Goal: Understand process/instructions: Learn about a topic

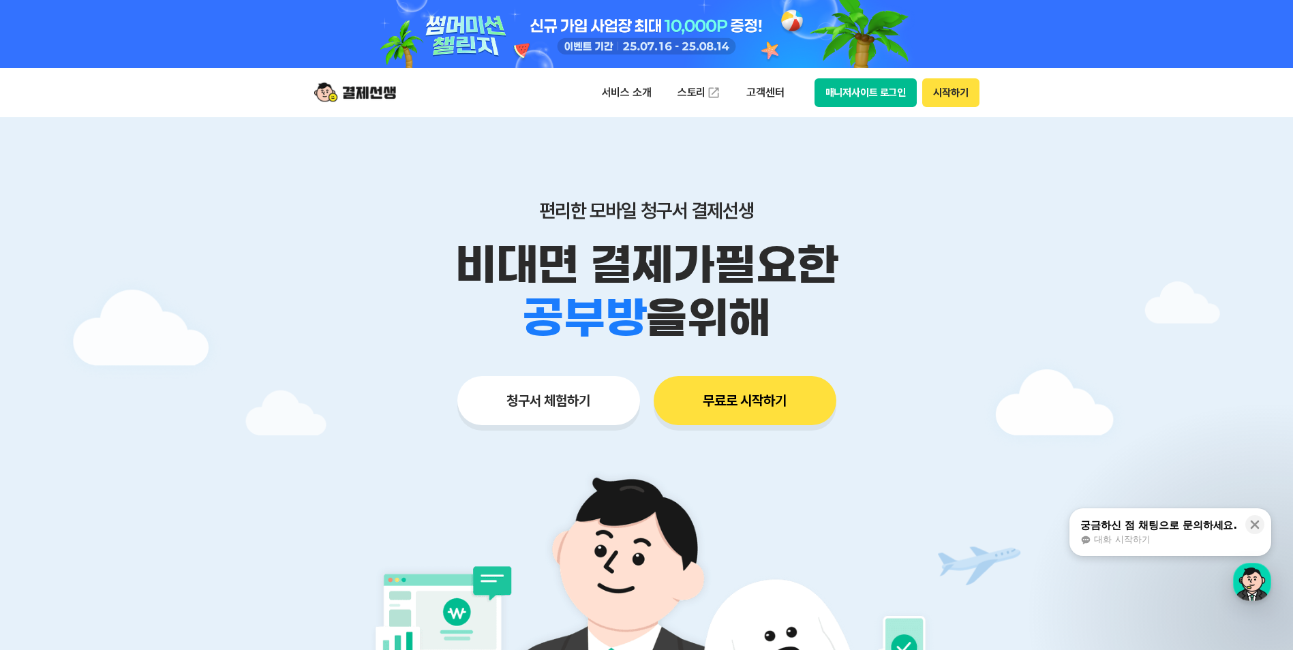
click at [882, 96] on button "매니저사이트 로그인" at bounding box center [865, 92] width 103 height 29
click at [602, 91] on p "서비스 소개" at bounding box center [626, 92] width 69 height 25
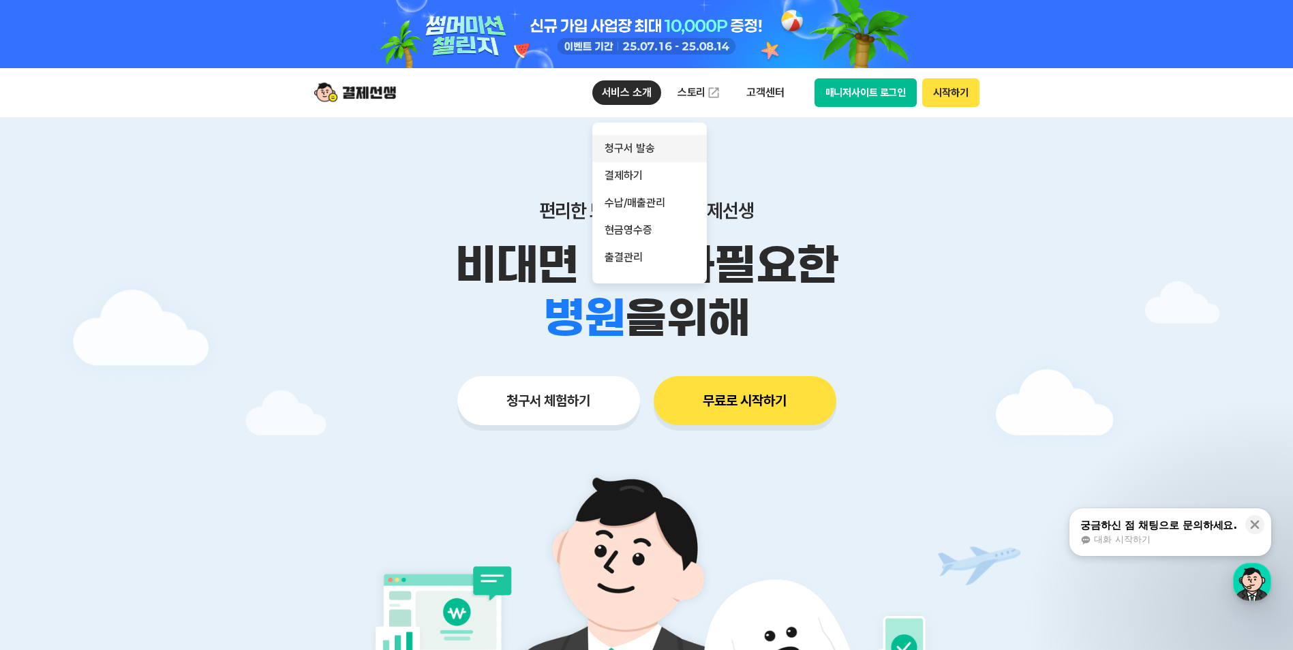
click at [638, 155] on link "청구서 발송" at bounding box center [649, 148] width 114 height 27
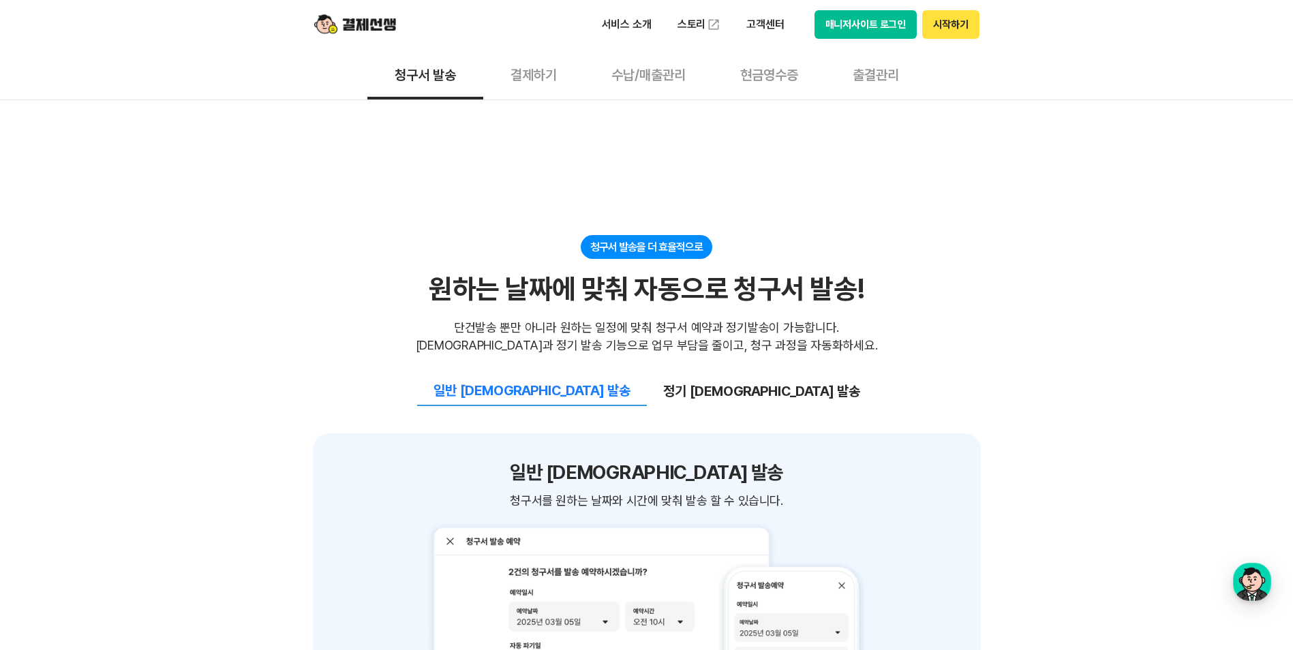
scroll to position [1363, 0]
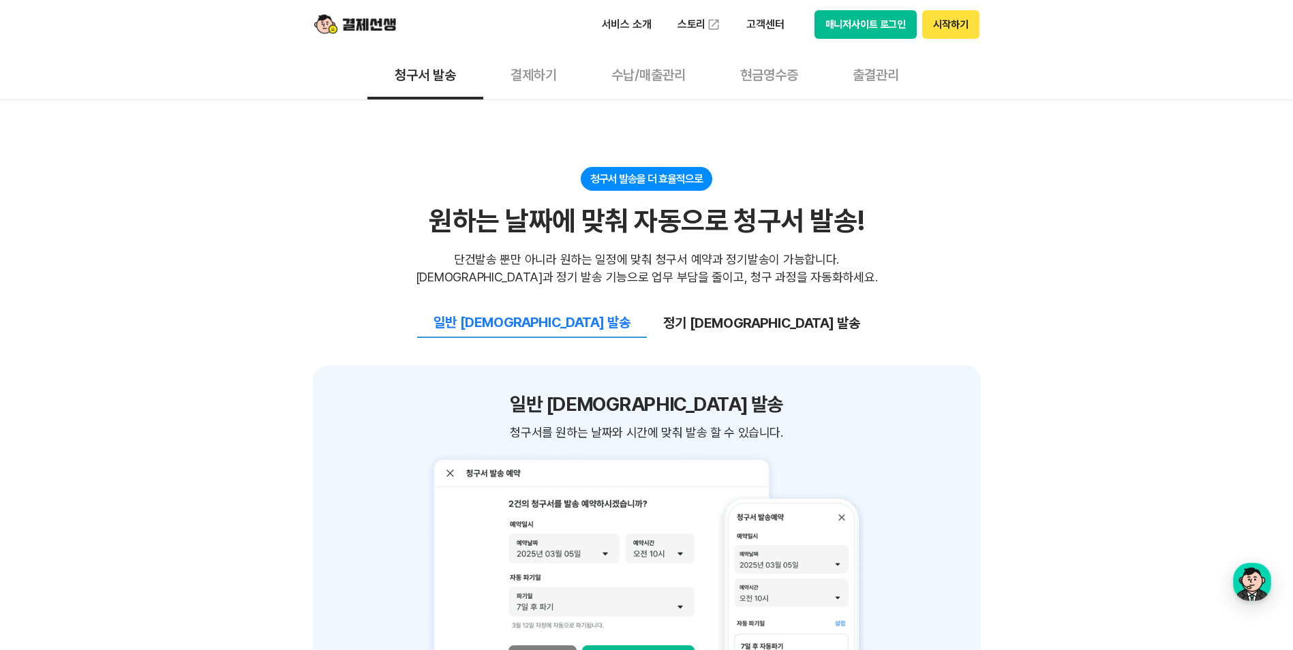
click at [717, 309] on button "정기 [DEMOGRAPHIC_DATA] 발송" at bounding box center [762, 323] width 230 height 29
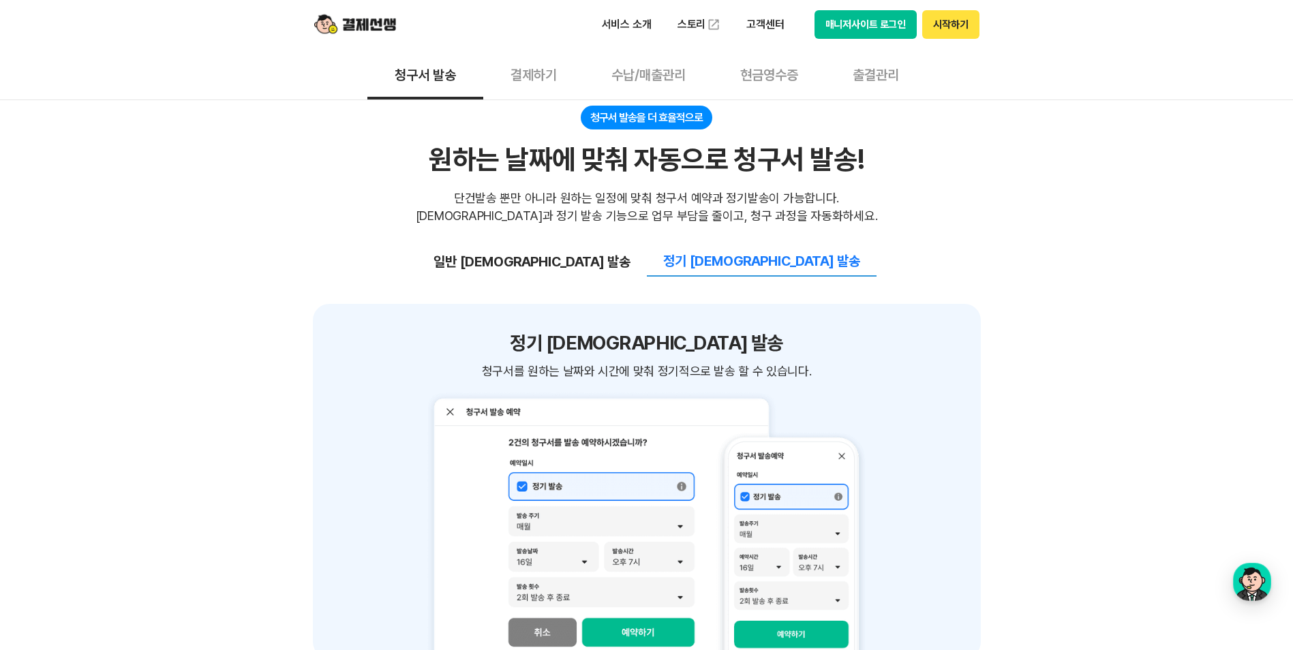
scroll to position [1295, 0]
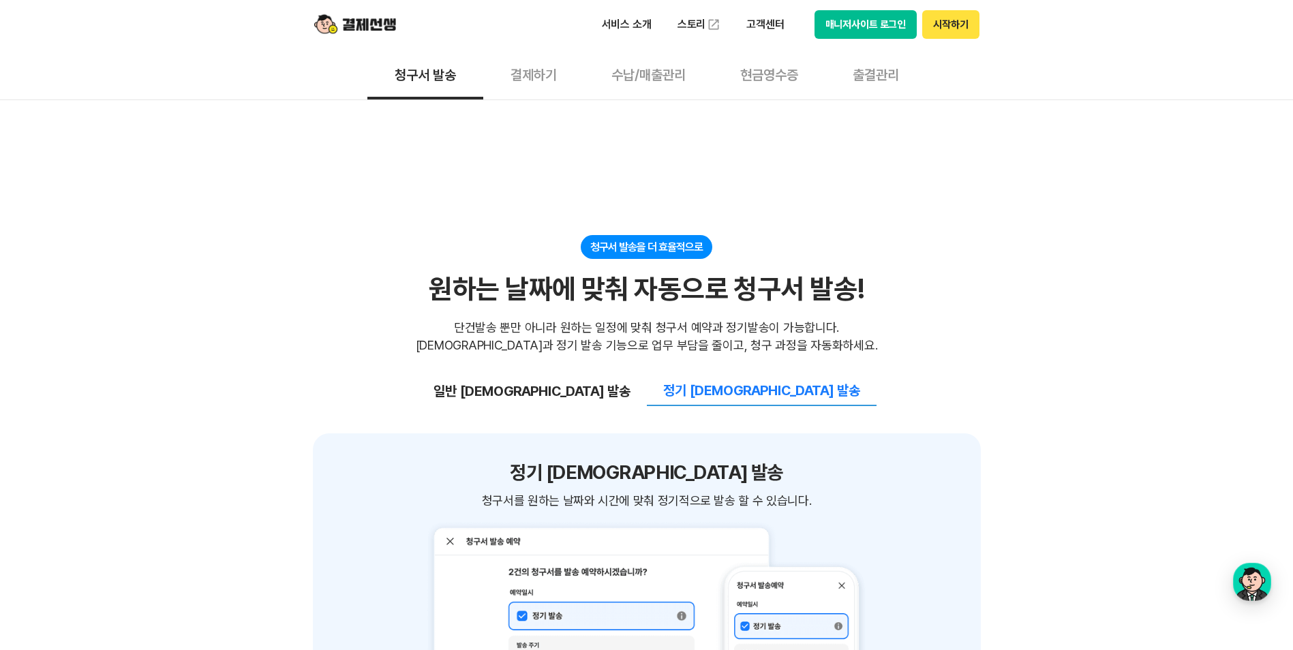
click at [597, 377] on button "일반 [DEMOGRAPHIC_DATA] 발송" at bounding box center [532, 391] width 230 height 29
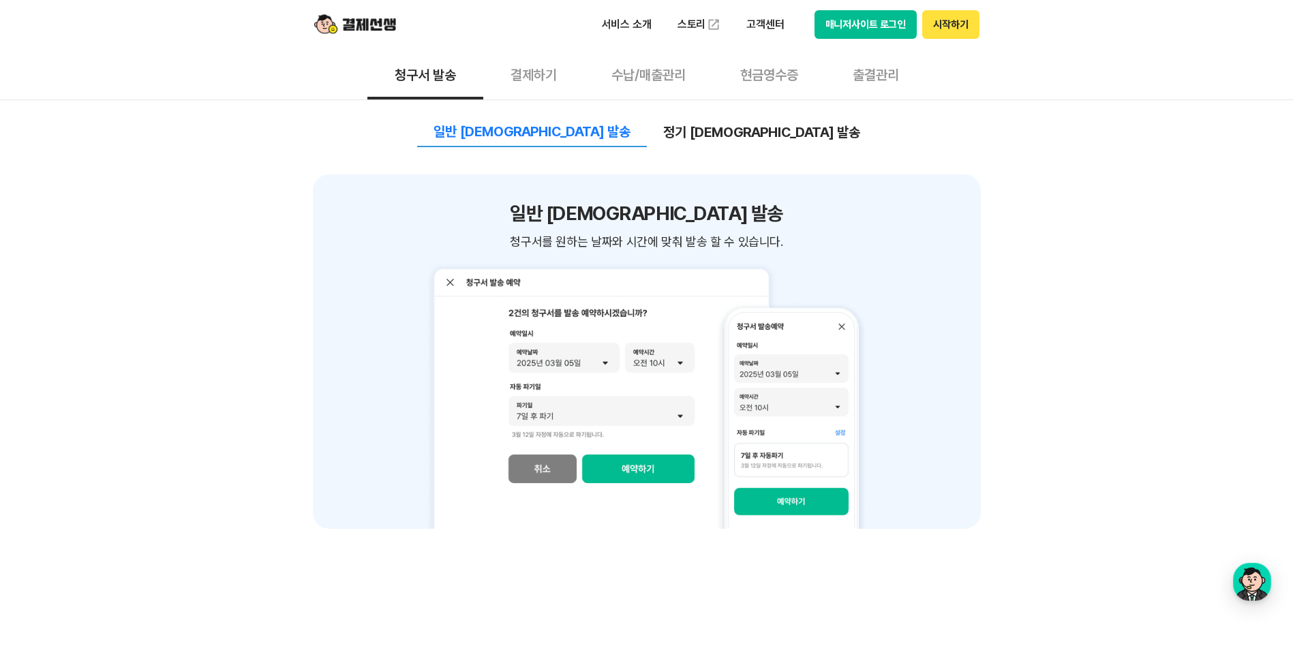
scroll to position [1635, 0]
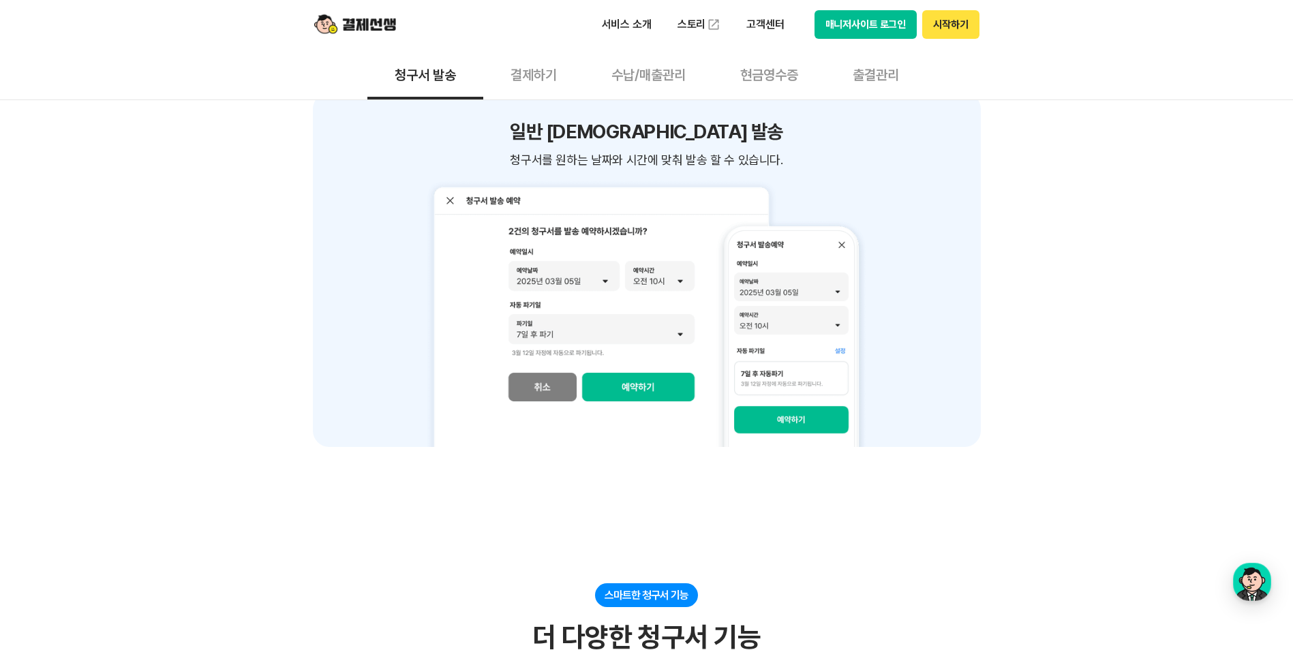
click at [820, 335] on img at bounding box center [646, 312] width 439 height 270
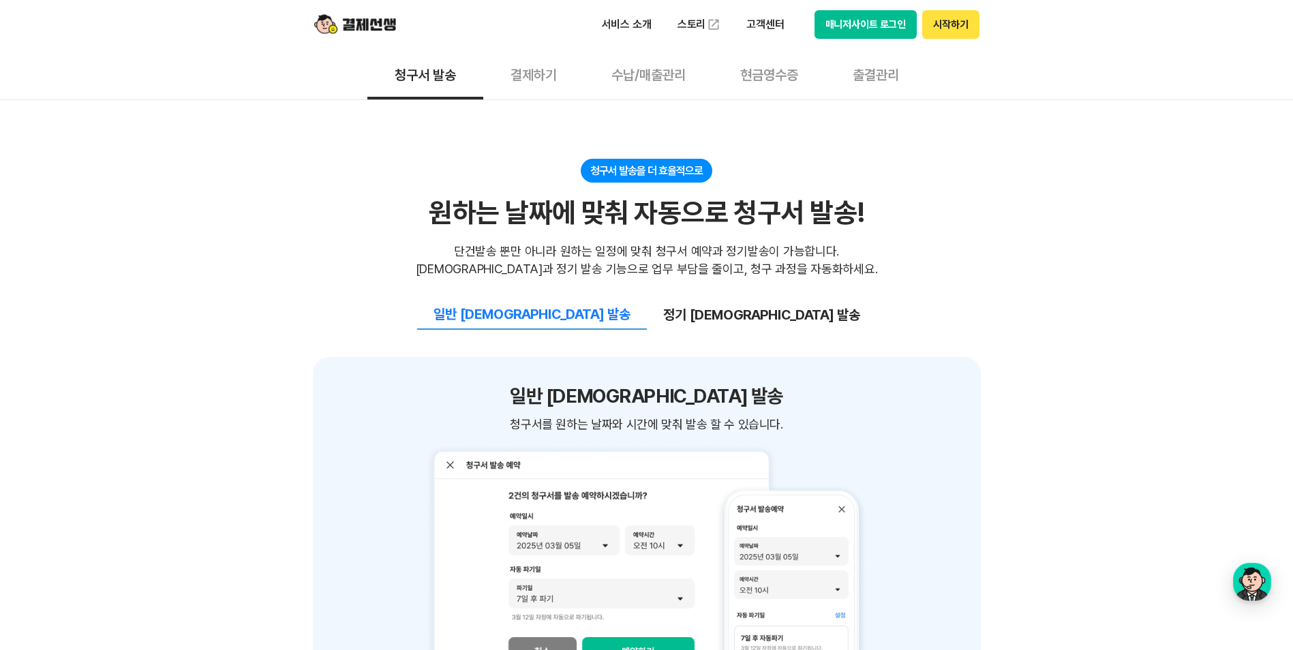
scroll to position [1227, 0]
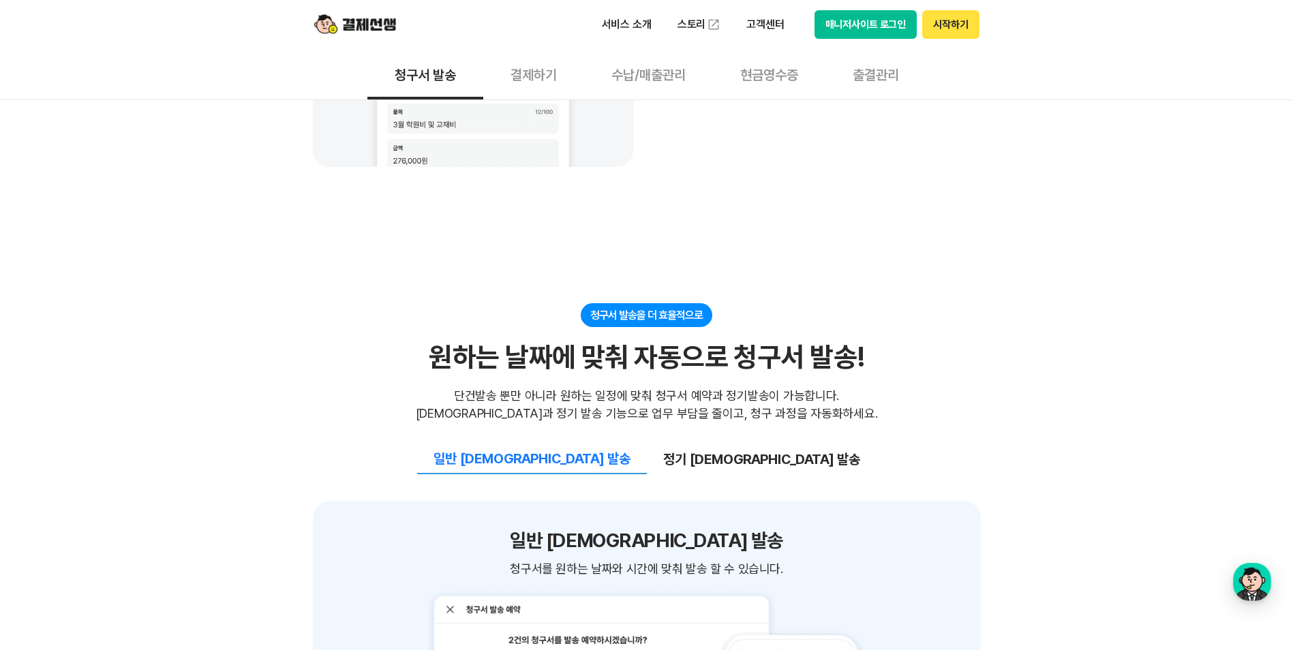
click at [613, 444] on button "일반 [DEMOGRAPHIC_DATA] 발송" at bounding box center [532, 459] width 230 height 30
click at [659, 529] on h3 "일반 [DEMOGRAPHIC_DATA] 발송" at bounding box center [646, 540] width 273 height 23
